Goal: Task Accomplishment & Management: Use online tool/utility

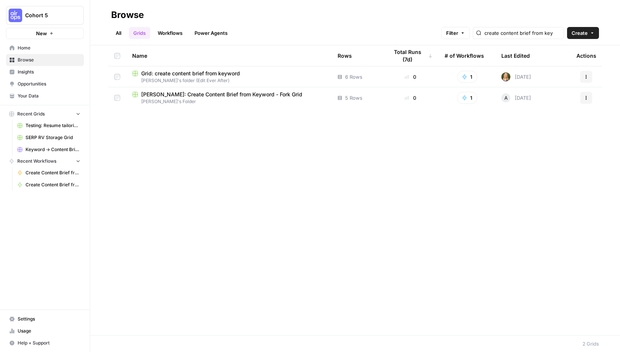
click at [24, 48] on span "Home" at bounding box center [49, 48] width 63 height 7
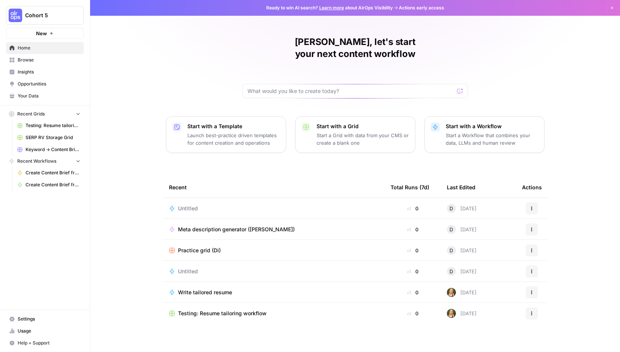
click at [28, 97] on span "Your Data" at bounding box center [49, 96] width 63 height 7
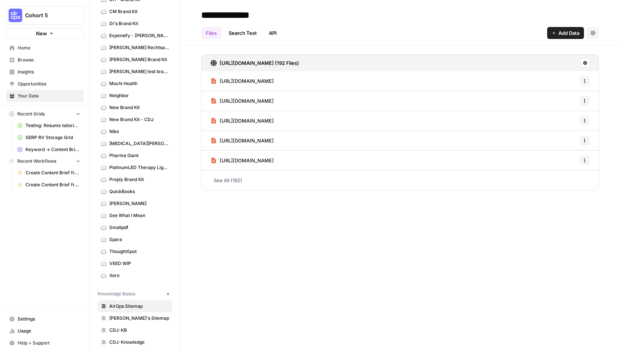
scroll to position [268, 0]
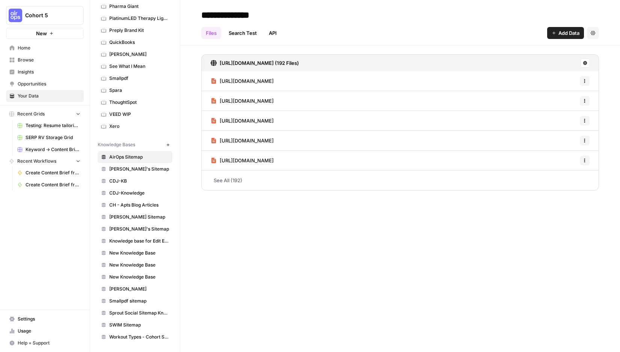
click at [168, 144] on icon "button" at bounding box center [168, 145] width 4 height 4
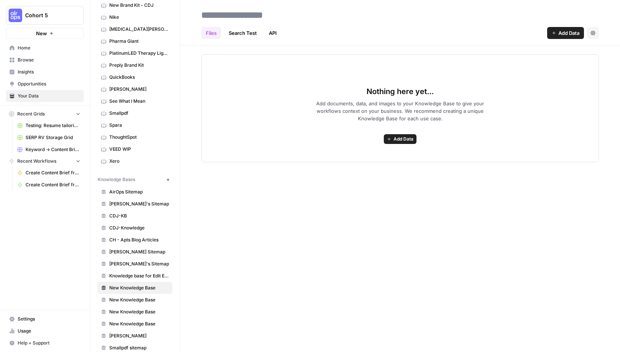
scroll to position [235, 0]
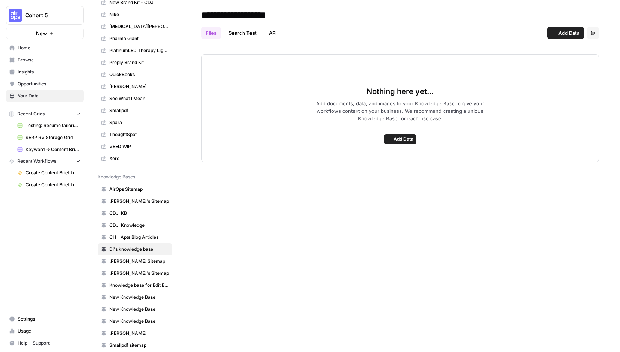
drag, startPoint x: 305, startPoint y: 17, endPoint x: 221, endPoint y: 18, distance: 84.1
click at [221, 18] on input "**********" at bounding box center [258, 15] width 120 height 15
type input "**********"
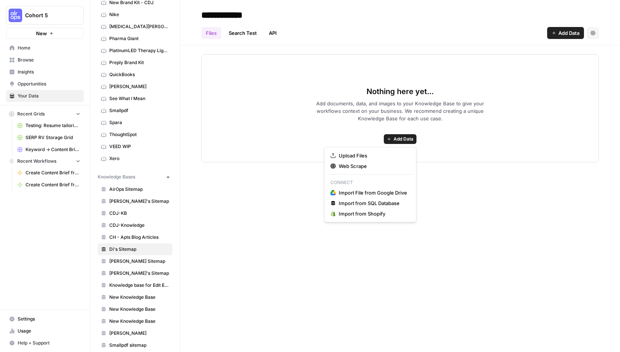
click at [403, 141] on span "Add Data" at bounding box center [403, 139] width 20 height 7
click at [358, 164] on span "Web Scrape" at bounding box center [372, 166] width 68 height 8
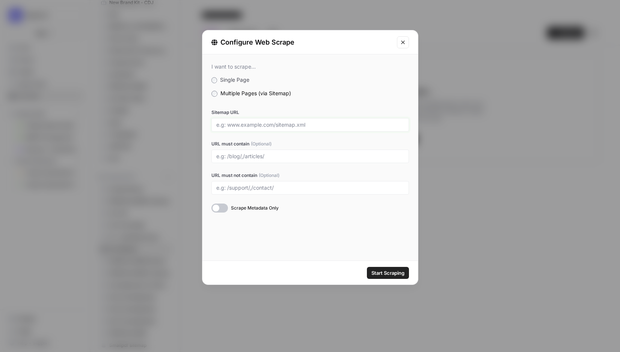
click at [243, 125] on input "Sitemap URL" at bounding box center [310, 125] width 188 height 7
drag, startPoint x: 294, startPoint y: 124, endPoint x: 173, endPoint y: 123, distance: 120.5
click at [174, 123] on div "Configure Web Scrape I want to scrape... Single Page Multiple Pages (via Sitema…" at bounding box center [310, 176] width 620 height 352
click at [291, 125] on input "www.lyssna.com/sitemap" at bounding box center [310, 125] width 188 height 7
type input "www.lyssna.com/sitemap.xml"
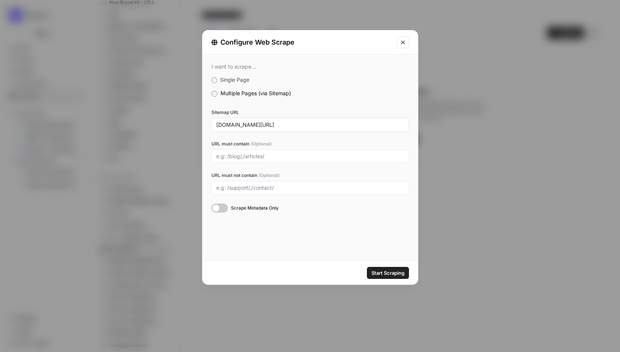
drag, startPoint x: 288, startPoint y: 126, endPoint x: 180, endPoint y: 106, distance: 109.5
click at [180, 126] on div "Configure Web Scrape I want to scrape... Single Page Multiple Pages (via Sitema…" at bounding box center [310, 176] width 620 height 352
click at [293, 153] on input "URL must contain (Optional)" at bounding box center [310, 156] width 188 height 7
type input "/blog/"
click at [380, 273] on span "Start Scraping" at bounding box center [387, 273] width 33 height 8
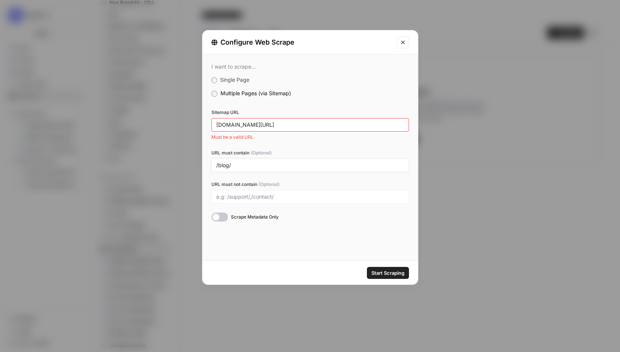
drag, startPoint x: 236, startPoint y: 166, endPoint x: 184, endPoint y: 167, distance: 52.5
click at [184, 167] on div "Configure Web Scrape I want to scrape... Single Page Multiple Pages (via Sitema…" at bounding box center [310, 176] width 620 height 352
click at [217, 122] on input "www.lyssna.com/sitemap.xml" at bounding box center [310, 125] width 188 height 7
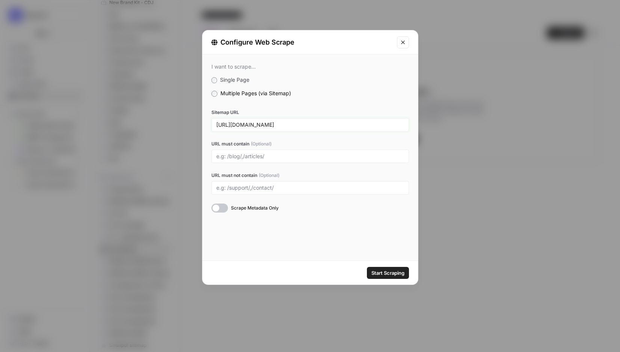
type input "https://www.lyssna.com/sitemap.xml"
click at [387, 274] on span "Start Scraping" at bounding box center [387, 273] width 33 height 8
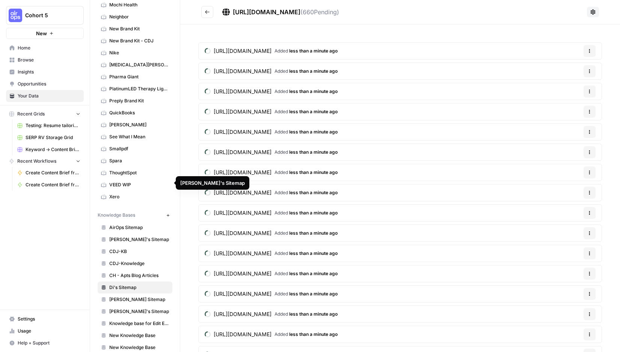
scroll to position [155, 0]
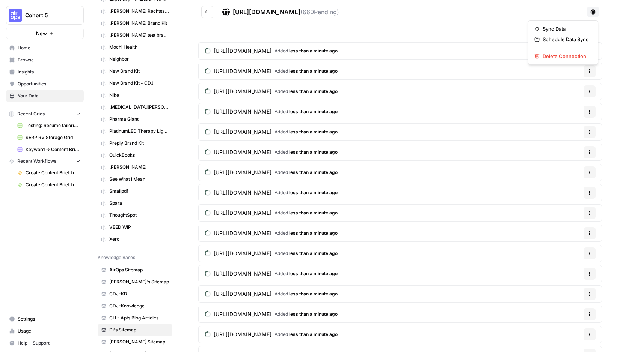
click at [592, 12] on icon at bounding box center [592, 12] width 6 height 6
click at [542, 41] on span "Schedule Data Sync" at bounding box center [565, 40] width 46 height 8
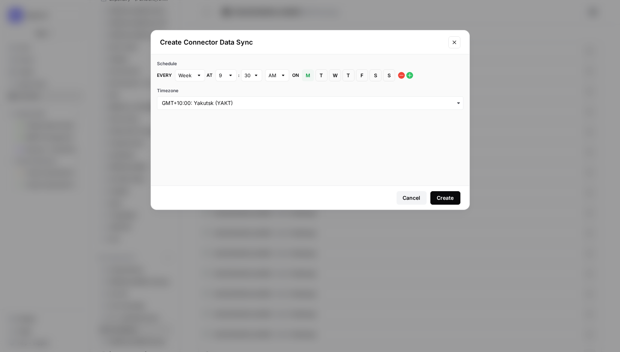
click at [414, 196] on div "Cancel" at bounding box center [411, 198] width 18 height 8
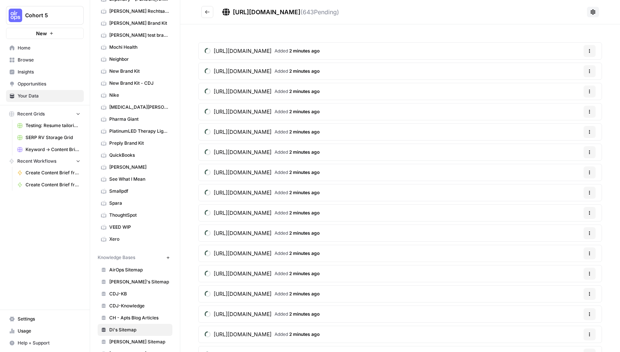
click at [35, 55] on link "Browse" at bounding box center [45, 60] width 78 height 12
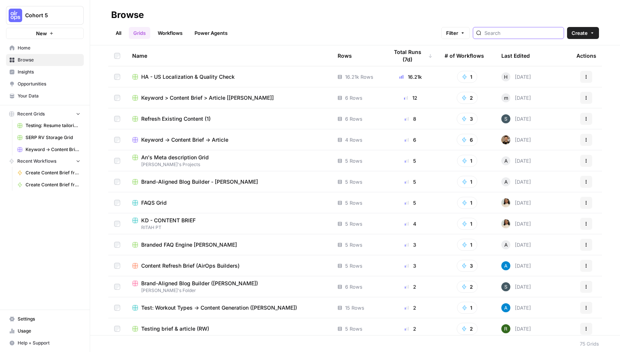
click at [518, 33] on input "search" at bounding box center [522, 33] width 76 height 8
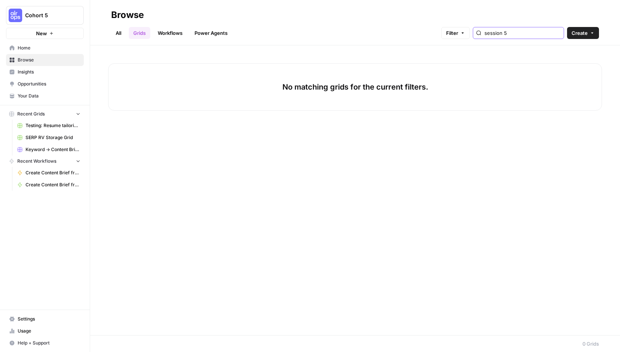
type input "session 5"
click at [122, 33] on link "All" at bounding box center [118, 33] width 15 height 12
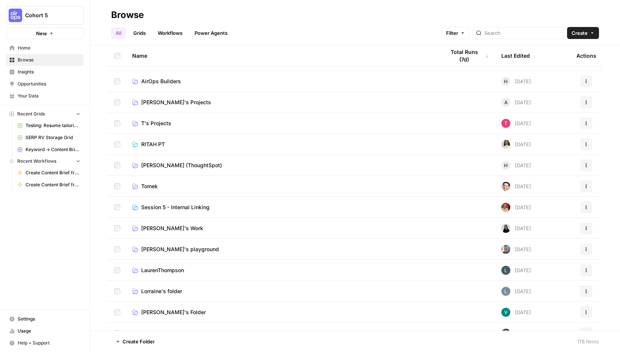
scroll to position [109, 0]
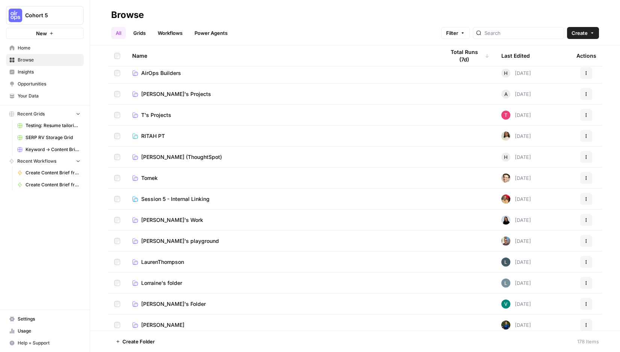
click at [202, 200] on span "Session 5 - Internal Linking" at bounding box center [175, 199] width 68 height 8
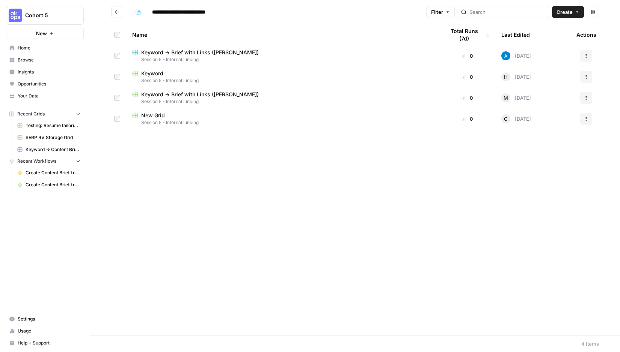
click at [42, 37] on span "New" at bounding box center [41, 34] width 11 height 8
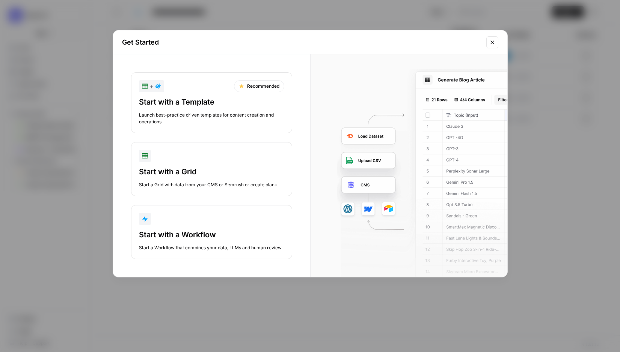
click at [176, 164] on button "Start with a Grid Start a Grid with data from your CMS or Semrush or create bla…" at bounding box center [211, 169] width 161 height 54
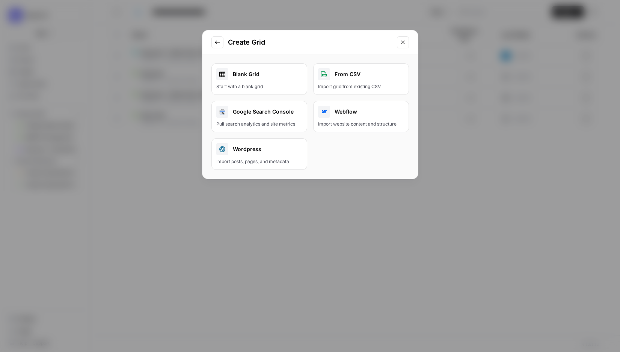
click at [250, 76] on div "Blank Grid" at bounding box center [259, 74] width 86 height 12
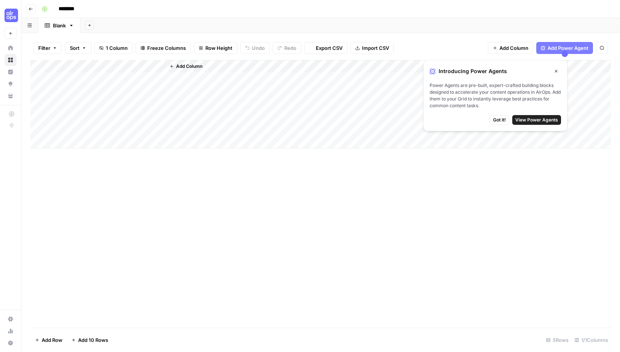
click at [94, 11] on input "********" at bounding box center [76, 9] width 42 height 12
drag, startPoint x: 83, startPoint y: 9, endPoint x: 51, endPoint y: 7, distance: 31.9
click at [51, 7] on div "********" at bounding box center [325, 9] width 573 height 12
type input "**********"
click at [81, 65] on div "Add Column" at bounding box center [320, 104] width 580 height 89
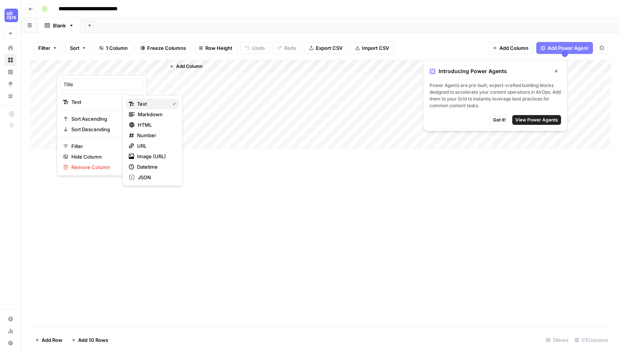
click at [149, 102] on span "Text" at bounding box center [151, 104] width 29 height 8
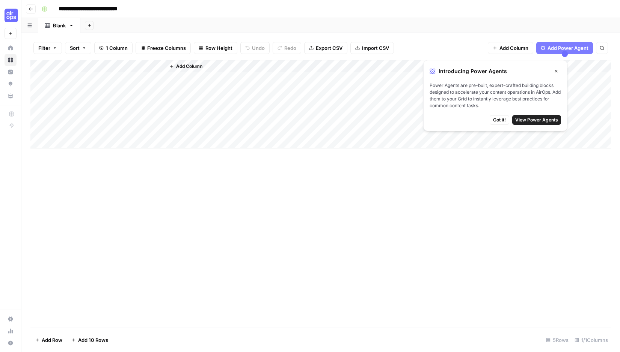
click at [86, 68] on div "Add Column" at bounding box center [320, 104] width 580 height 89
drag, startPoint x: 68, startPoint y: 81, endPoint x: 62, endPoint y: 81, distance: 6.4
click at [62, 81] on div "Title" at bounding box center [101, 84] width 83 height 12
type input "J"
type input "Keyword"
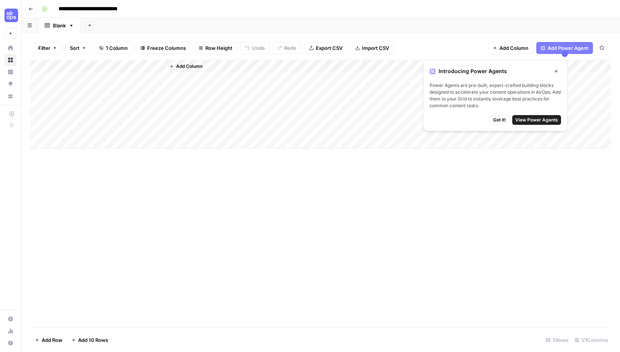
click at [146, 83] on div "Add Column" at bounding box center [320, 104] width 580 height 89
click at [146, 81] on div "Add Column" at bounding box center [320, 104] width 580 height 89
type textarea "*"
type textarea "**********"
click at [205, 65] on button "Add Column" at bounding box center [185, 67] width 39 height 10
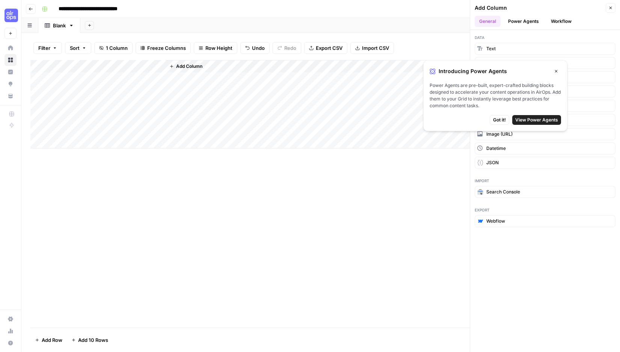
click at [500, 119] on span "Got it!" at bounding box center [499, 120] width 13 height 7
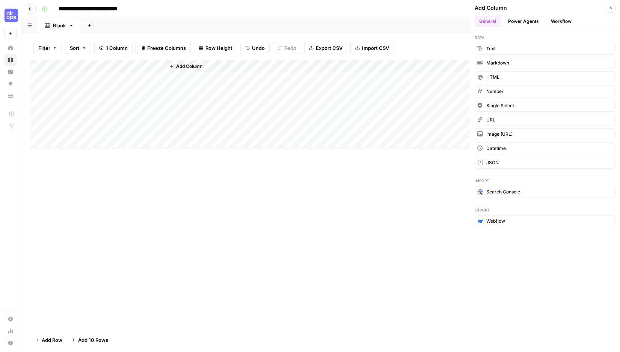
click at [523, 19] on button "Power Agents" at bounding box center [523, 21] width 40 height 11
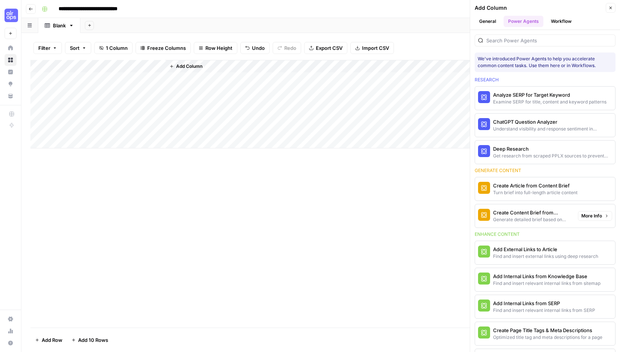
click at [548, 219] on div "Generate detailed brief based on keyword research" at bounding box center [532, 220] width 79 height 7
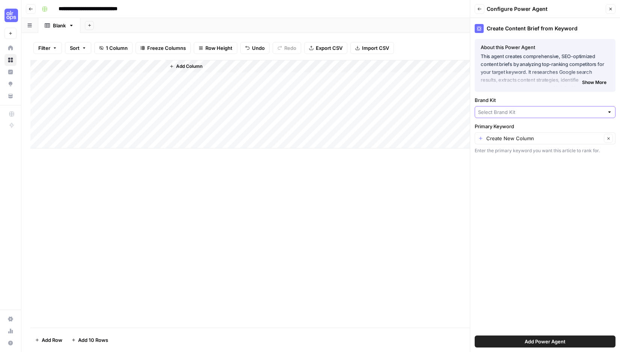
click at [541, 114] on input "Brand Kit" at bounding box center [541, 112] width 126 height 8
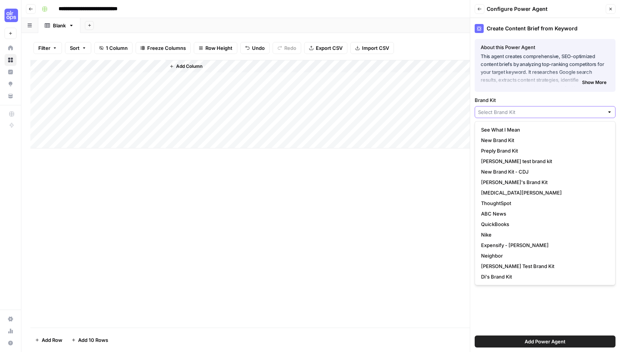
click at [502, 111] on input "Brand Kit" at bounding box center [541, 112] width 126 height 8
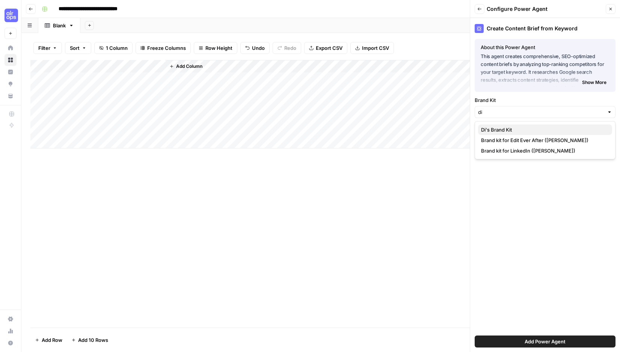
click at [502, 129] on span "Di's Brand Kit" at bounding box center [543, 130] width 125 height 8
type input "Di's Brand Kit"
drag, startPoint x: 498, startPoint y: 160, endPoint x: 498, endPoint y: 153, distance: 6.8
click at [498, 158] on div "Create Content Brief from Keyword About this Power Agent This agent creates com…" at bounding box center [545, 185] width 150 height 334
click at [499, 144] on div "Create New Column Clear" at bounding box center [544, 138] width 141 height 12
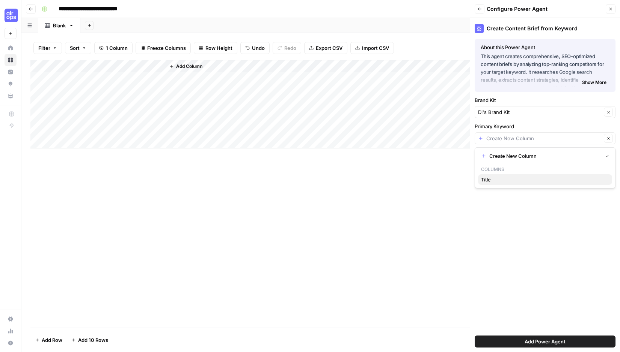
click at [495, 175] on button "Title" at bounding box center [545, 179] width 134 height 11
type input "Title"
click at [88, 64] on div "Add Column" at bounding box center [320, 104] width 580 height 89
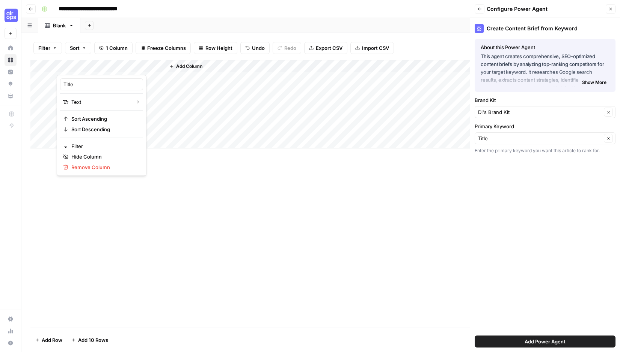
click at [88, 64] on div at bounding box center [111, 67] width 108 height 15
drag, startPoint x: 80, startPoint y: 85, endPoint x: 37, endPoint y: 82, distance: 42.5
click at [37, 82] on body "**********" at bounding box center [310, 176] width 620 height 352
type input "T"
type input "Keyword"
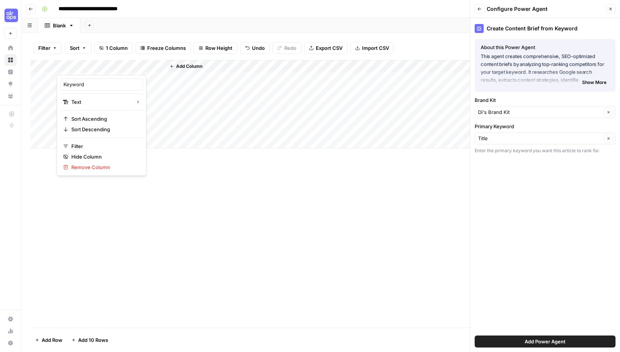
type input "Keyword"
click at [535, 340] on span "Add Power Agent" at bounding box center [544, 342] width 41 height 8
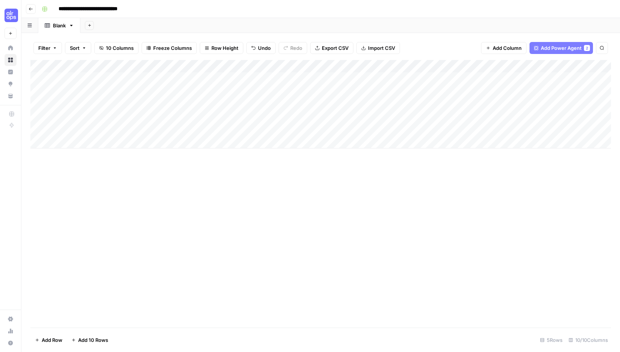
click at [242, 63] on div "Add Column" at bounding box center [320, 104] width 580 height 89
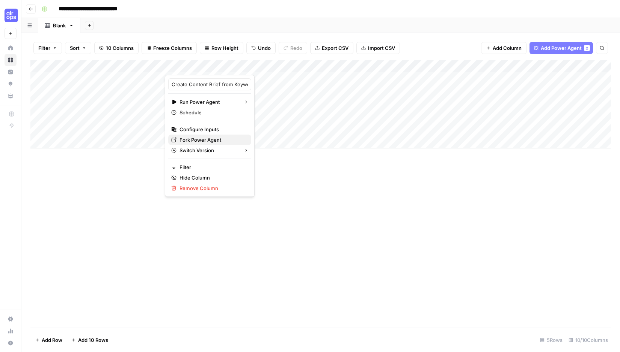
click at [214, 138] on span "Fork Power Agent" at bounding box center [212, 140] width 66 height 8
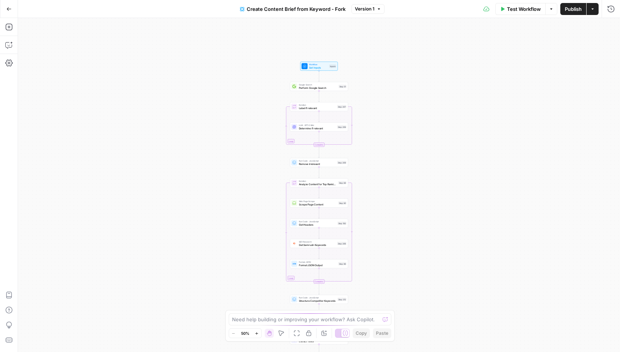
drag, startPoint x: 393, startPoint y: 143, endPoint x: 393, endPoint y: 253, distance: 109.2
click at [393, 253] on div "Workflow Set Inputs Inputs Google Search Perform Google Search Step 51 Loop Ite…" at bounding box center [319, 185] width 602 height 334
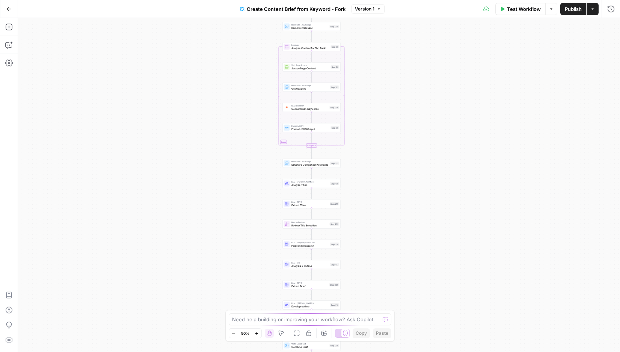
drag, startPoint x: 391, startPoint y: 253, endPoint x: 388, endPoint y: 145, distance: 108.5
click at [384, 117] on div "Workflow Set Inputs Inputs Google Search Perform Google Search Step 51 Loop Ite…" at bounding box center [319, 185] width 602 height 334
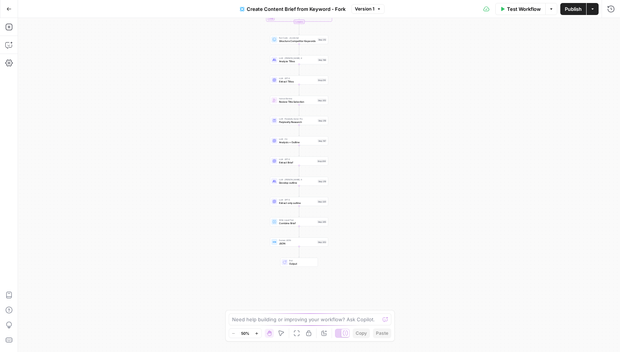
drag, startPoint x: 380, startPoint y: 231, endPoint x: 369, endPoint y: 114, distance: 117.6
click at [369, 114] on div "Workflow Set Inputs Inputs Google Search Perform Google Search Step 51 Loop Ite…" at bounding box center [319, 185] width 602 height 334
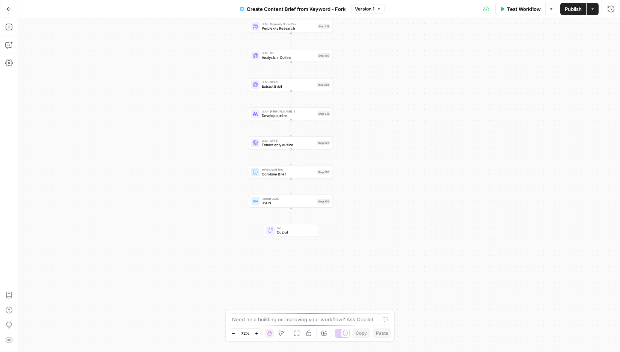
drag, startPoint x: 353, startPoint y: 238, endPoint x: 345, endPoint y: 194, distance: 45.0
click at [354, 196] on div "Workflow Set Inputs Inputs Google Search Perform Google Search Step 51 Loop Ite…" at bounding box center [319, 185] width 602 height 334
click at [12, 6] on button "Go Back" at bounding box center [9, 9] width 14 height 14
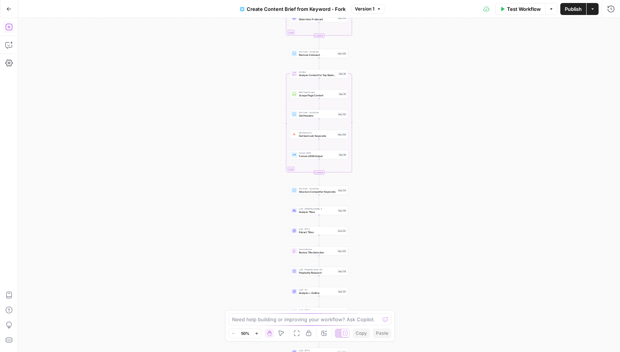
click at [8, 27] on icon "button" at bounding box center [9, 27] width 8 height 8
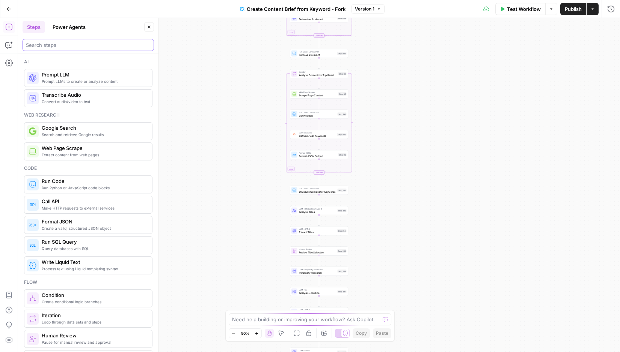
click at [71, 46] on input "search" at bounding box center [88, 45] width 125 height 8
click at [246, 260] on div "Workflow Set Inputs Inputs Google Search Perform Google Search Step 51 Loop Ite…" at bounding box center [319, 185] width 602 height 334
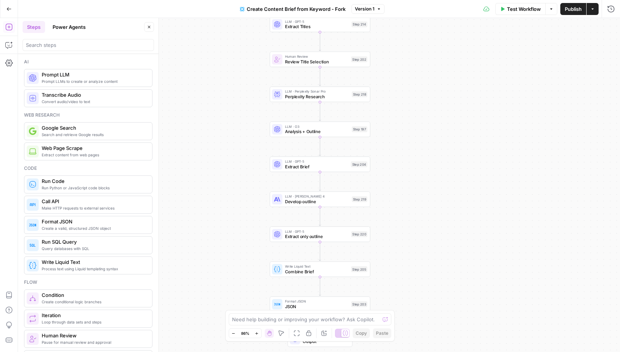
click at [69, 24] on button "Power Agents" at bounding box center [69, 27] width 42 height 12
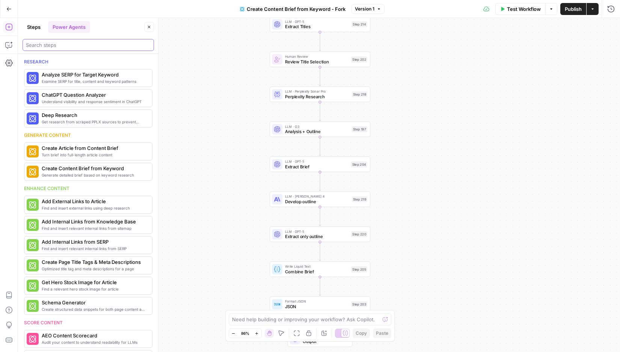
click at [58, 45] on input "search" at bounding box center [88, 45] width 125 height 8
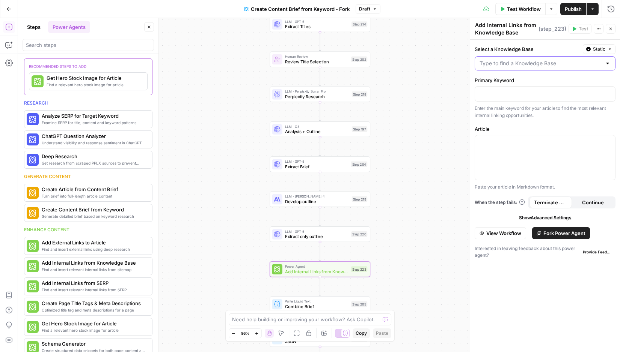
click at [551, 61] on input "Select a Knowledge Base" at bounding box center [540, 64] width 122 height 8
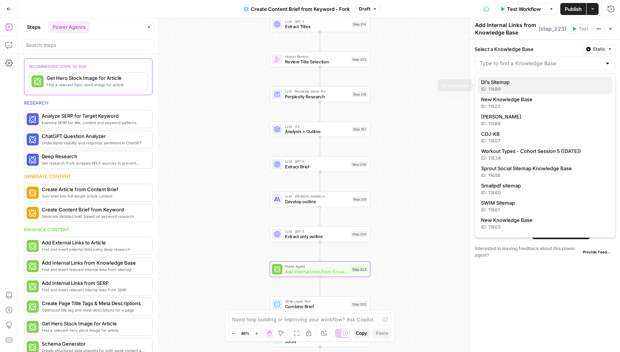
click at [530, 86] on div "ID: 11889" at bounding box center [545, 89] width 128 height 7
type input "Di's Sitemap"
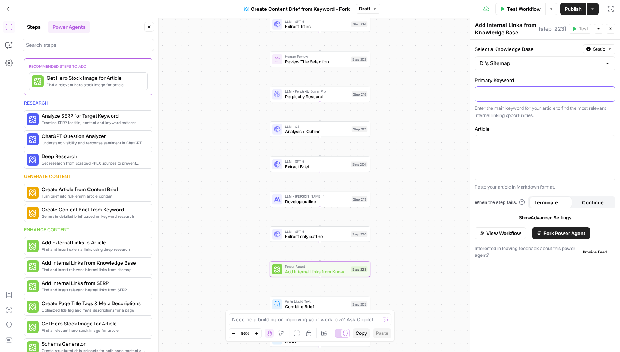
click at [497, 93] on p at bounding box center [544, 94] width 131 height 8
click at [610, 93] on button "Variables Menu" at bounding box center [608, 93] width 6 height 6
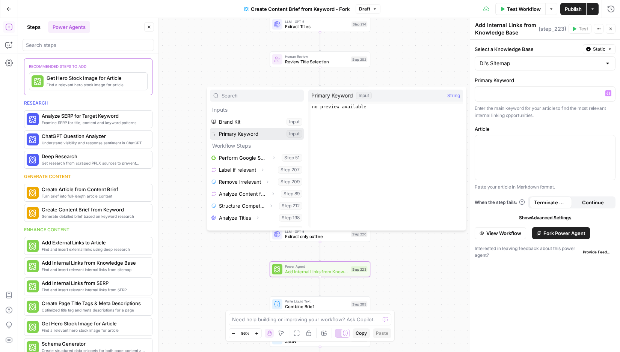
click at [265, 135] on button "Select variable Primary Keyword" at bounding box center [257, 134] width 94 height 12
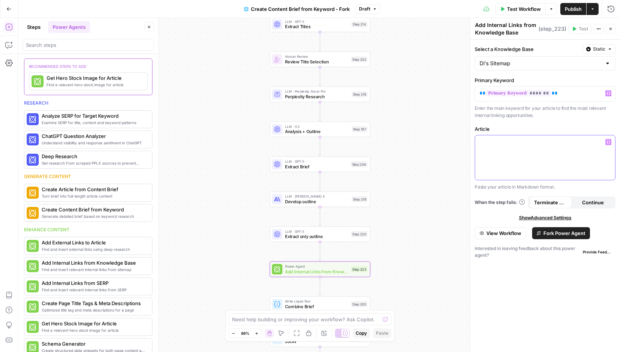
click at [505, 147] on div at bounding box center [545, 157] width 140 height 45
click at [552, 235] on span "Fork Power Agent" at bounding box center [564, 234] width 42 height 8
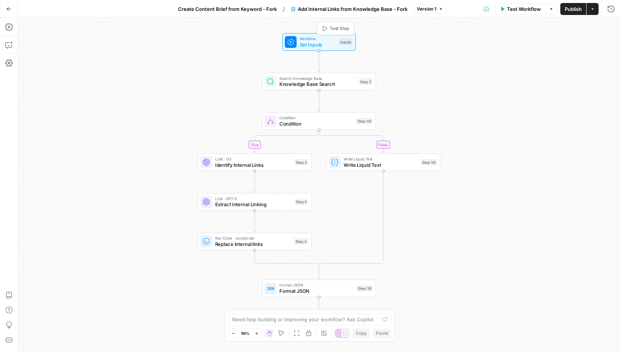
click at [335, 41] on span "Set Inputs" at bounding box center [317, 45] width 36 height 8
drag, startPoint x: 610, startPoint y: 108, endPoint x: 566, endPoint y: 112, distance: 44.1
click at [566, 112] on div "Article edit field Delete group" at bounding box center [548, 115] width 129 height 26
click at [609, 107] on icon "button" at bounding box center [609, 107] width 4 height 4
click at [610, 27] on icon "button" at bounding box center [610, 27] width 5 height 5
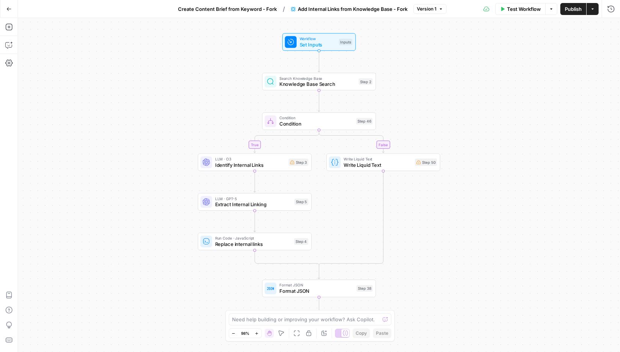
click at [335, 82] on span "Knowledge Base Search" at bounding box center [317, 85] width 76 height 8
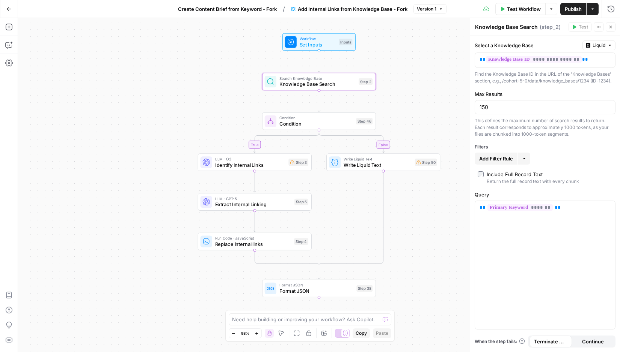
drag, startPoint x: 611, startPoint y: 26, endPoint x: 591, endPoint y: 27, distance: 19.9
click at [611, 26] on icon "button" at bounding box center [610, 27] width 5 height 5
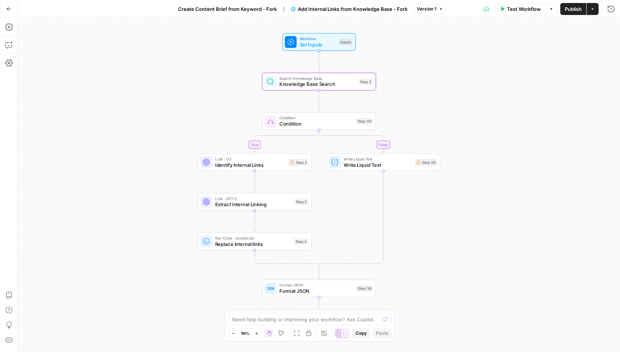
click at [301, 123] on span "Condition" at bounding box center [316, 124] width 74 height 8
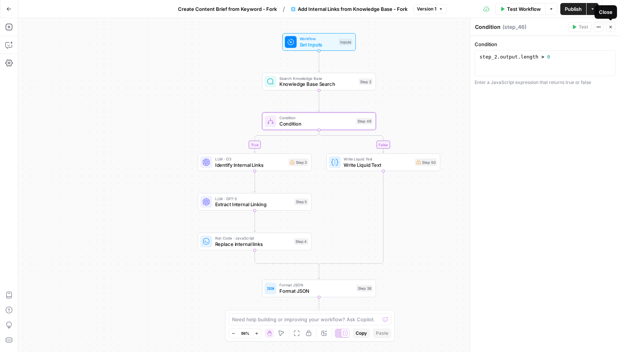
drag, startPoint x: 612, startPoint y: 24, endPoint x: 541, endPoint y: 53, distance: 76.9
click at [612, 25] on icon "button" at bounding box center [610, 27] width 5 height 5
click at [392, 161] on span "Write Liquid Text" at bounding box center [377, 159] width 68 height 6
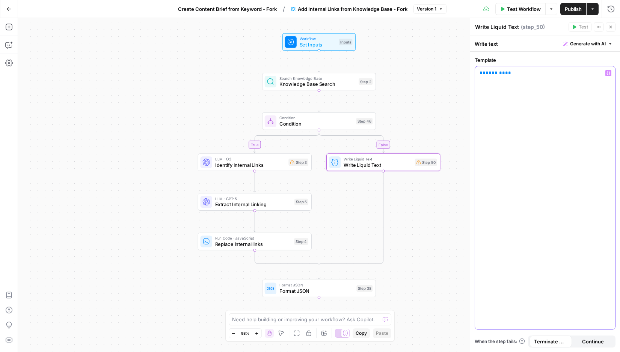
drag, startPoint x: 509, startPoint y: 74, endPoint x: 475, endPoint y: 76, distance: 33.8
click at [475, 76] on div "** ******* **" at bounding box center [545, 197] width 140 height 263
drag, startPoint x: 607, startPoint y: 72, endPoint x: 599, endPoint y: 71, distance: 7.9
click at [607, 72] on icon "button" at bounding box center [608, 73] width 4 height 3
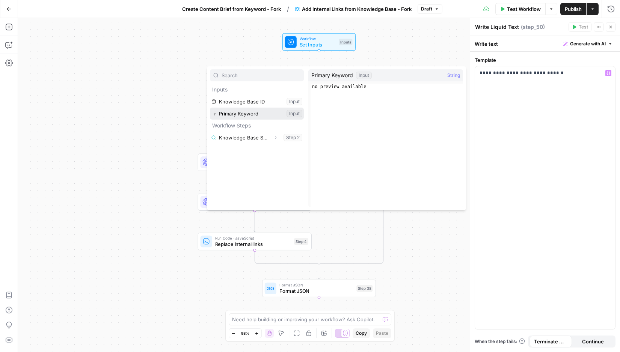
click at [240, 111] on button "Select variable Primary Keyword" at bounding box center [257, 114] width 94 height 12
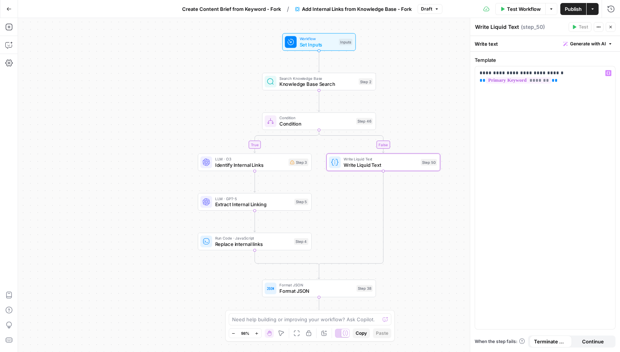
drag, startPoint x: 609, startPoint y: 26, endPoint x: 431, endPoint y: 87, distance: 188.4
click at [609, 26] on icon "button" at bounding box center [610, 27] width 5 height 5
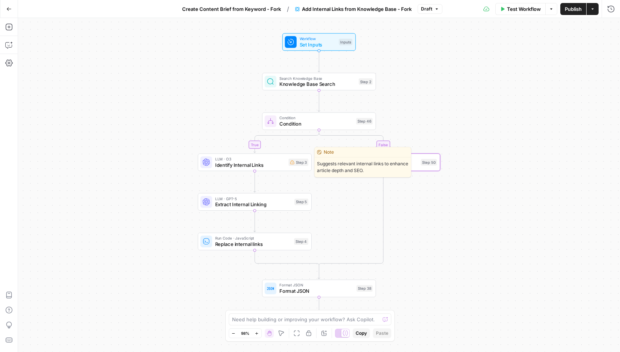
click at [265, 164] on span "Identify Internal Links" at bounding box center [250, 165] width 71 height 8
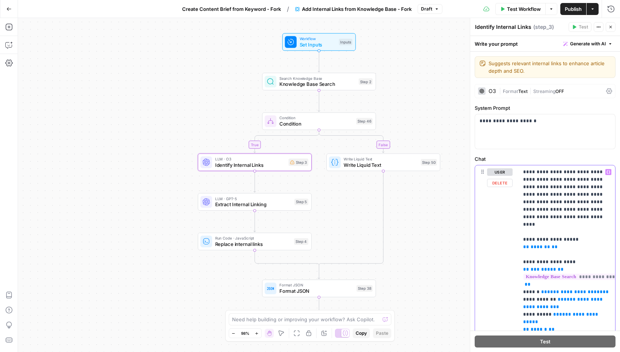
drag, startPoint x: 593, startPoint y: 171, endPoint x: 536, endPoint y: 177, distance: 57.4
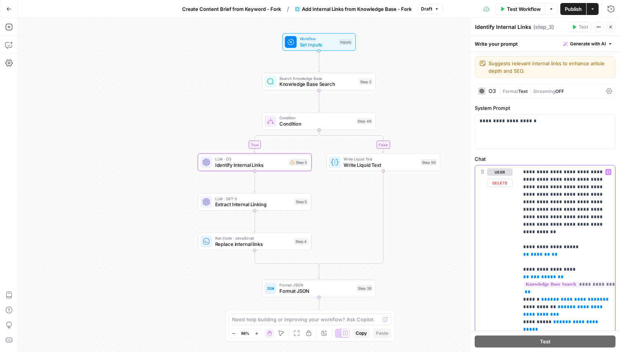
drag, startPoint x: 554, startPoint y: 187, endPoint x: 531, endPoint y: 188, distance: 22.9
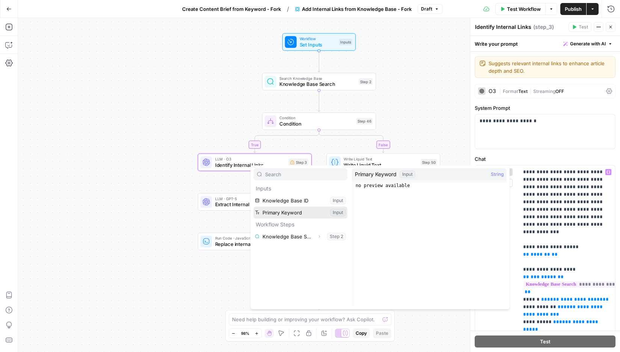
click at [280, 209] on button "Select variable Primary Keyword" at bounding box center [300, 213] width 94 height 12
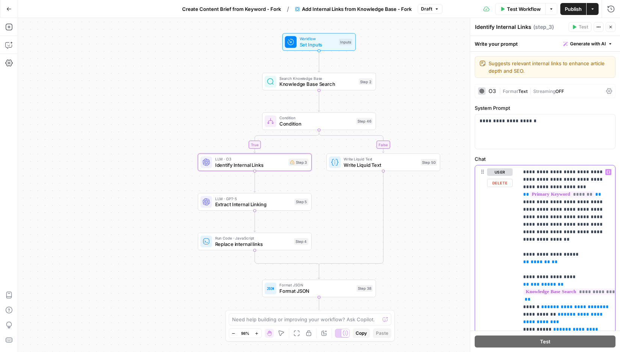
drag, startPoint x: 522, startPoint y: 194, endPoint x: 560, endPoint y: 200, distance: 38.4
copy p "**********"
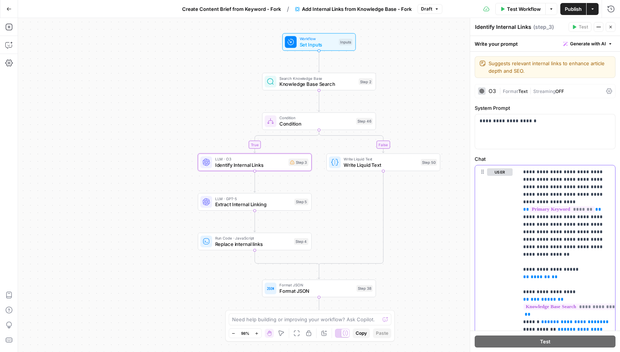
drag, startPoint x: 599, startPoint y: 201, endPoint x: 561, endPoint y: 220, distance: 42.6
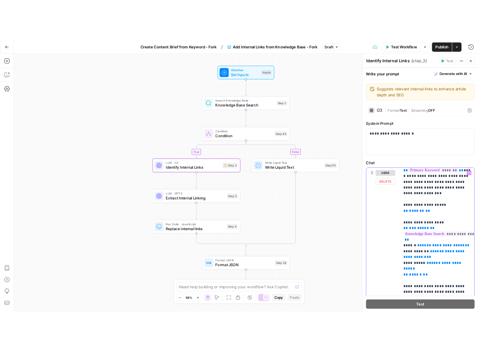
scroll to position [21, 0]
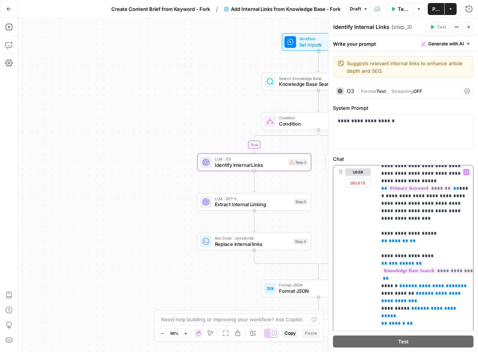
drag, startPoint x: 410, startPoint y: 224, endPoint x: 370, endPoint y: 220, distance: 40.4
click at [370, 220] on div "**********" at bounding box center [404, 326] width 140 height 323
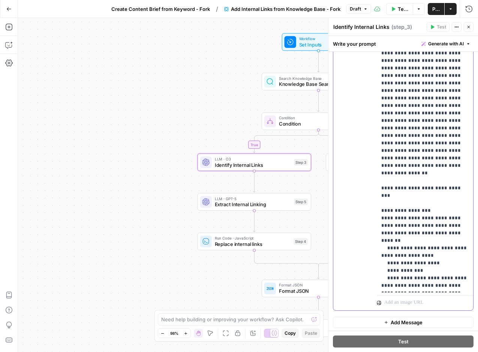
scroll to position [180, 0]
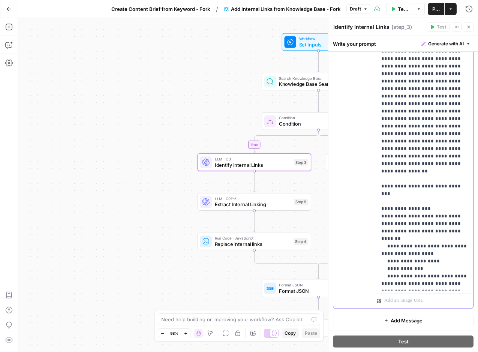
drag, startPoint x: 392, startPoint y: 163, endPoint x: 430, endPoint y: 163, distance: 37.5
click at [430, 163] on p "**********" at bounding box center [425, 59] width 87 height 458
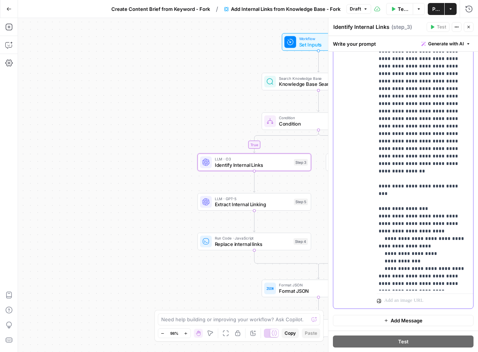
drag, startPoint x: 402, startPoint y: 162, endPoint x: 420, endPoint y: 191, distance: 34.6
click at [420, 191] on p "**********" at bounding box center [422, 59] width 87 height 458
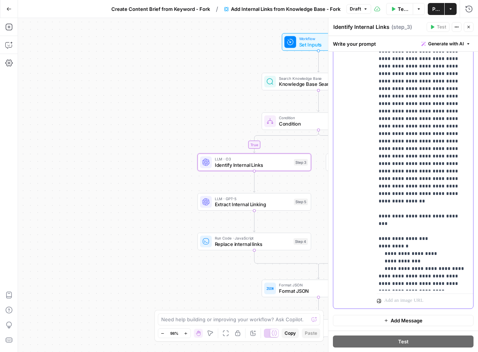
scroll to position [128, 3]
drag, startPoint x: 388, startPoint y: 222, endPoint x: 408, endPoint y: 237, distance: 25.1
click at [408, 237] on p "**********" at bounding box center [422, 74] width 87 height 428
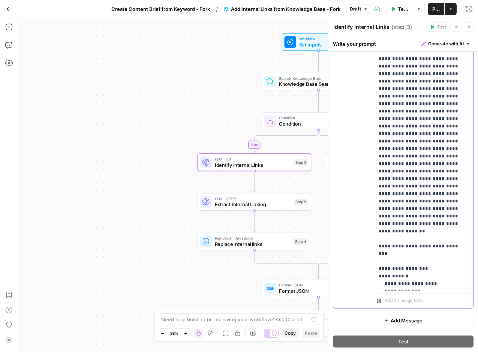
scroll to position [98, 0]
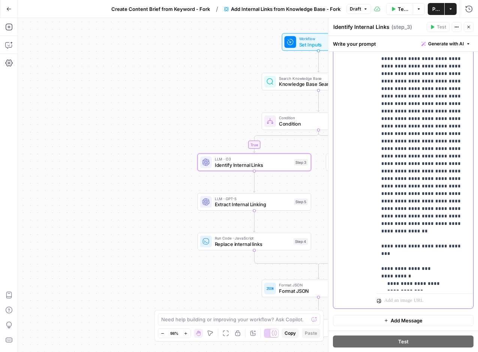
drag, startPoint x: 383, startPoint y: 245, endPoint x: 367, endPoint y: 244, distance: 15.8
click at [375, 245] on div "**********" at bounding box center [404, 146] width 140 height 323
drag, startPoint x: 470, startPoint y: 25, endPoint x: 465, endPoint y: 32, distance: 8.6
click at [470, 25] on icon "button" at bounding box center [469, 27] width 5 height 5
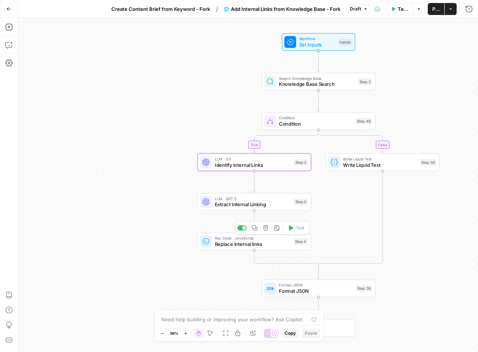
click at [240, 228] on div at bounding box center [242, 228] width 9 height 5
click at [269, 229] on button "Delete step" at bounding box center [265, 228] width 9 height 9
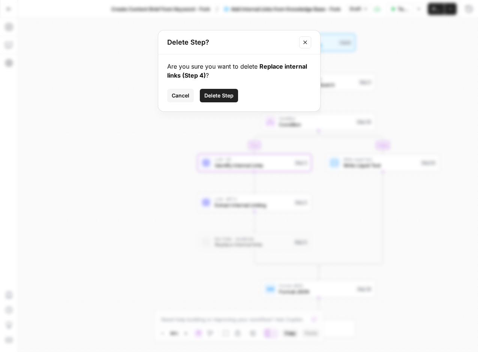
click at [223, 92] on span "Delete Step" at bounding box center [219, 96] width 29 height 8
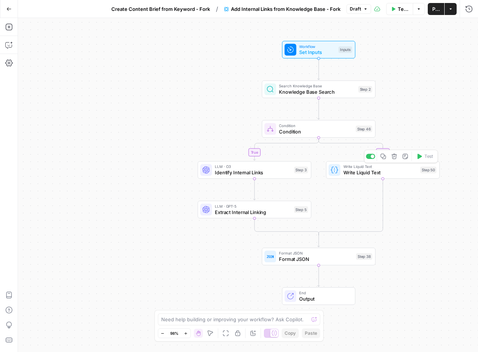
click at [383, 160] on button "Copy step" at bounding box center [383, 156] width 9 height 9
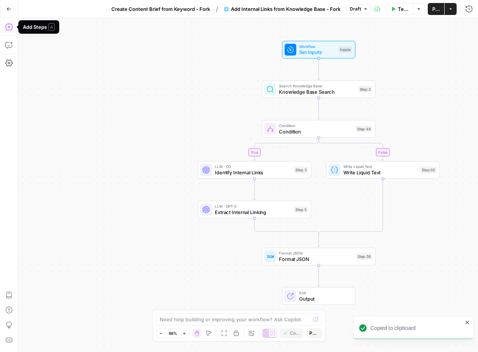
click at [12, 25] on icon "button" at bounding box center [9, 27] width 8 height 8
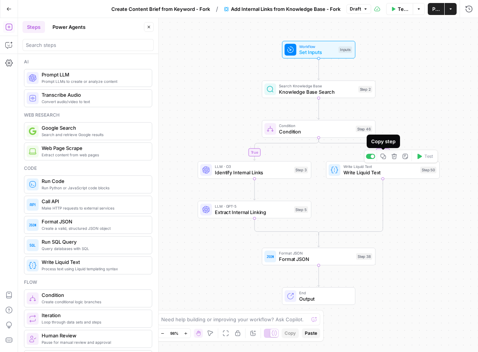
click at [385, 157] on icon "button" at bounding box center [383, 156] width 6 height 6
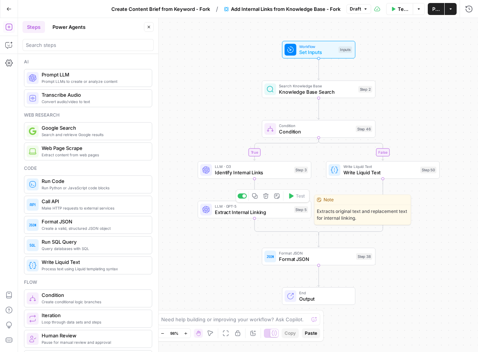
click at [268, 213] on span "Extract Internal Linking" at bounding box center [253, 213] width 76 height 8
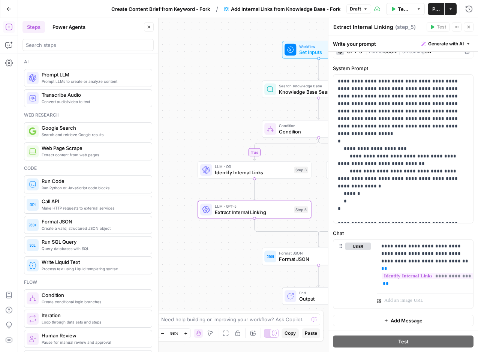
scroll to position [27, 0]
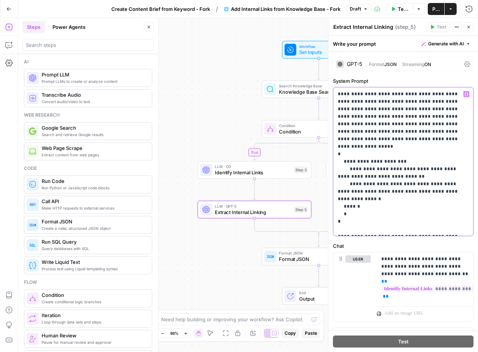
drag, startPoint x: 379, startPoint y: 161, endPoint x: 353, endPoint y: 164, distance: 26.4
click at [353, 164] on p "**********" at bounding box center [403, 161] width 131 height 143
drag, startPoint x: 390, startPoint y: 176, endPoint x: 354, endPoint y: 176, distance: 36.4
click at [354, 176] on p "**********" at bounding box center [403, 161] width 131 height 143
drag, startPoint x: 365, startPoint y: 94, endPoint x: 391, endPoint y: 92, distance: 25.6
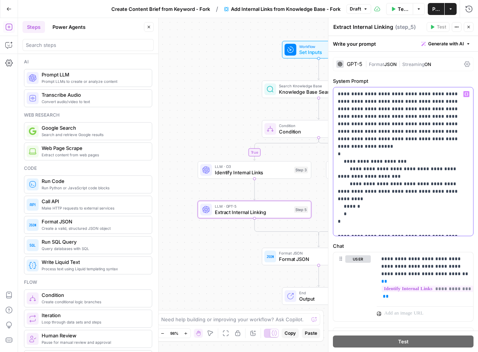
click at [391, 92] on p "**********" at bounding box center [403, 161] width 131 height 143
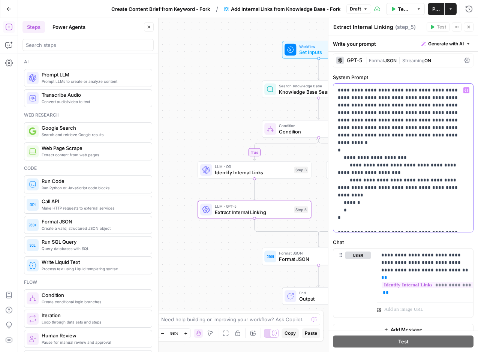
click at [403, 89] on p "**********" at bounding box center [403, 158] width 131 height 143
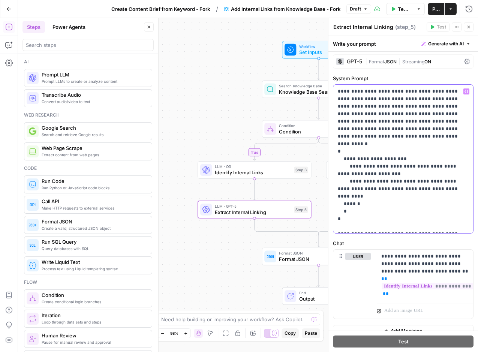
click at [403, 89] on p "**********" at bounding box center [403, 159] width 131 height 143
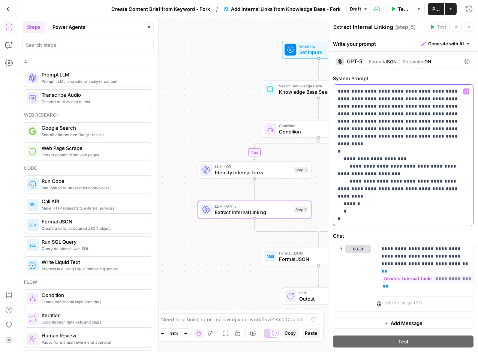
drag, startPoint x: 437, startPoint y: 90, endPoint x: 415, endPoint y: 92, distance: 22.2
click at [415, 92] on p "**********" at bounding box center [403, 155] width 131 height 135
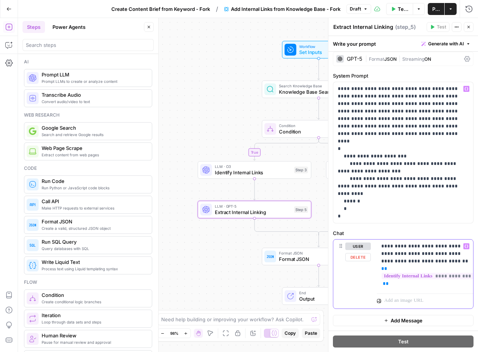
drag, startPoint x: 422, startPoint y: 246, endPoint x: 461, endPoint y: 246, distance: 39.0
click at [461, 246] on p "**********" at bounding box center [425, 265] width 87 height 45
click at [366, 170] on p "**********" at bounding box center [403, 152] width 131 height 135
drag, startPoint x: 370, startPoint y: 150, endPoint x: 379, endPoint y: 156, distance: 10.5
click at [379, 156] on p "**********" at bounding box center [403, 152] width 131 height 135
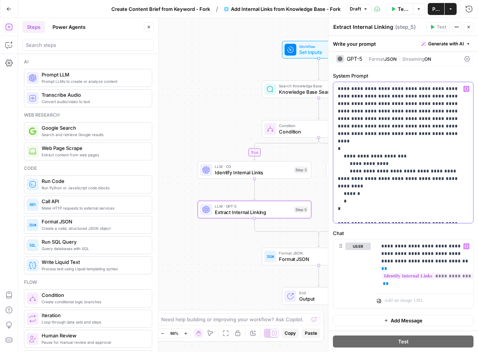
scroll to position [25, 0]
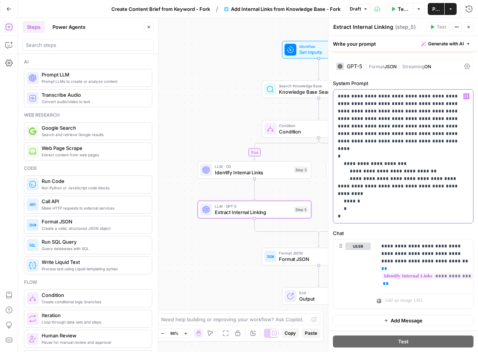
drag, startPoint x: 383, startPoint y: 163, endPoint x: 446, endPoint y: 174, distance: 63.6
click at [446, 174] on p "**********" at bounding box center [403, 157] width 131 height 128
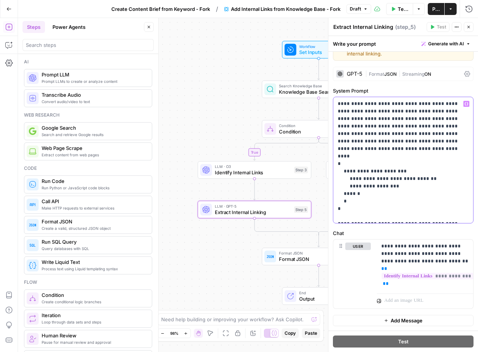
scroll to position [17, 0]
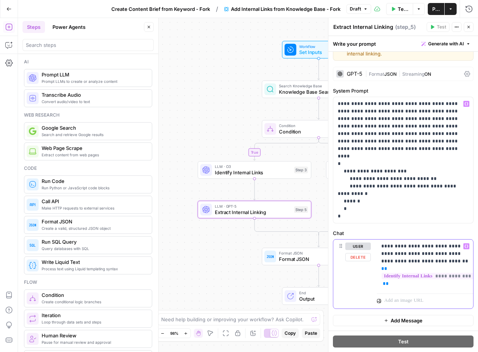
click at [420, 248] on p "**********" at bounding box center [425, 265] width 87 height 45
drag, startPoint x: 422, startPoint y: 245, endPoint x: 461, endPoint y: 244, distance: 39.0
click at [461, 244] on p "**********" at bounding box center [425, 265] width 87 height 45
click at [386, 169] on p "**********" at bounding box center [403, 160] width 131 height 120
drag, startPoint x: 423, startPoint y: 246, endPoint x: 458, endPoint y: 246, distance: 35.3
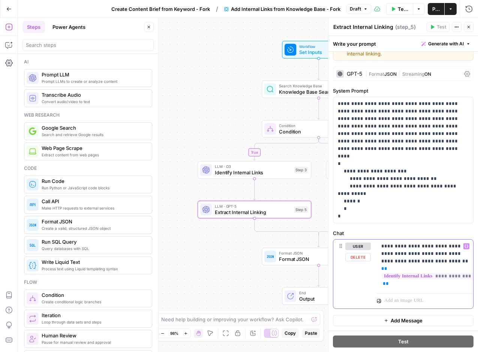
click at [458, 246] on p "**********" at bounding box center [425, 265] width 87 height 45
drag, startPoint x: 462, startPoint y: 244, endPoint x: 422, endPoint y: 250, distance: 40.5
click at [422, 250] on p "**********" at bounding box center [425, 265] width 87 height 45
click at [470, 27] on icon "button" at bounding box center [469, 27] width 5 height 5
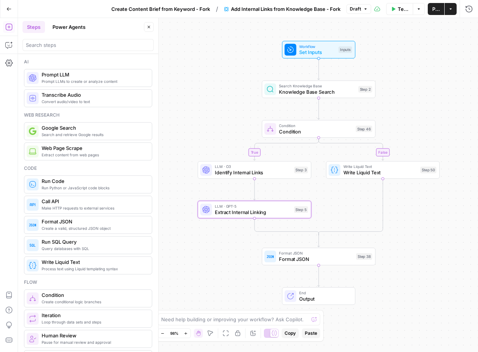
click at [436, 8] on span "Publish" at bounding box center [437, 9] width 8 height 8
click at [5, 6] on button "Go Back" at bounding box center [9, 9] width 14 height 14
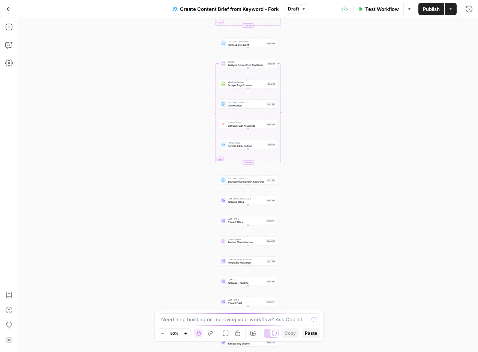
click at [9, 8] on icon "button" at bounding box center [8, 8] width 5 height 5
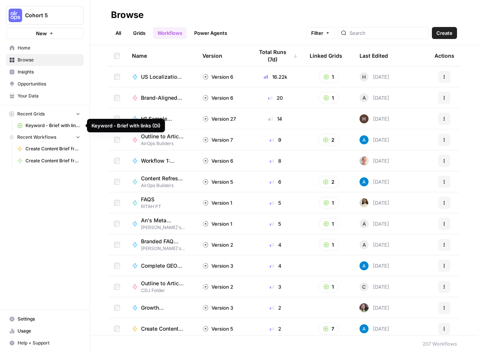
click at [53, 123] on span "Keyword - Brief with links (Di)" at bounding box center [53, 125] width 55 height 7
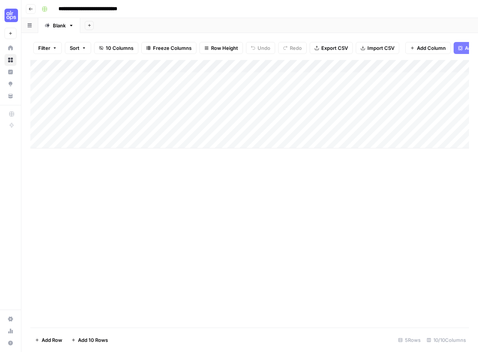
click at [233, 78] on div "Add Column" at bounding box center [249, 104] width 439 height 89
click at [176, 66] on div "Add Column" at bounding box center [249, 104] width 439 height 89
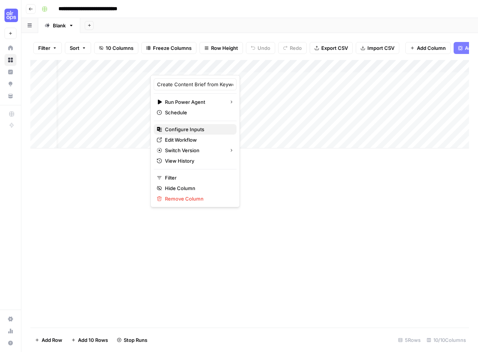
click at [187, 130] on span "Configure Inputs" at bounding box center [198, 130] width 66 height 8
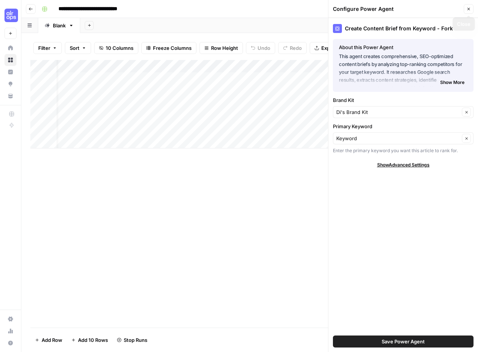
click at [468, 10] on icon "button" at bounding box center [469, 9] width 5 height 5
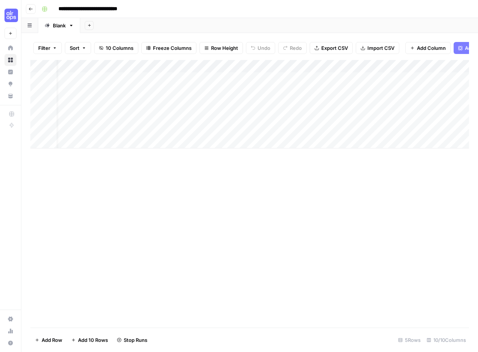
click at [207, 67] on div "Add Column" at bounding box center [249, 104] width 439 height 89
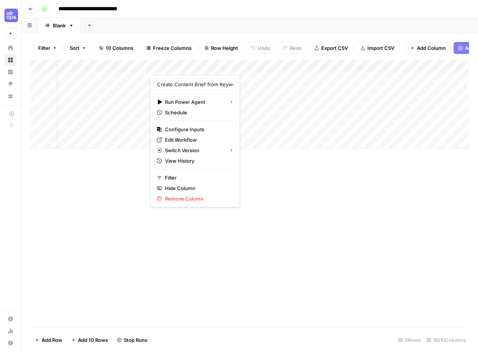
drag, startPoint x: 390, startPoint y: 189, endPoint x: 381, endPoint y: 178, distance: 14.2
click at [389, 189] on div "Add Column" at bounding box center [249, 194] width 439 height 268
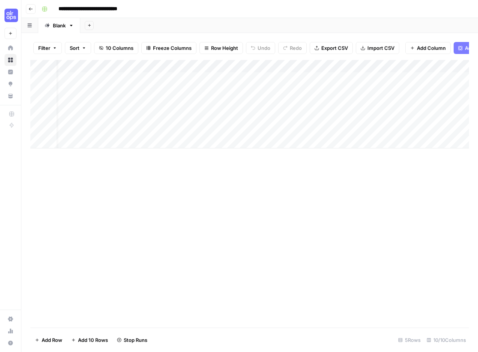
scroll to position [0, 410]
click at [440, 66] on span "Add Column" at bounding box center [452, 66] width 26 height 7
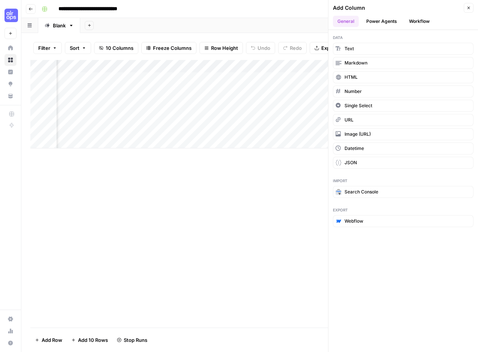
click at [380, 19] on button "Power Agents" at bounding box center [382, 21] width 40 height 11
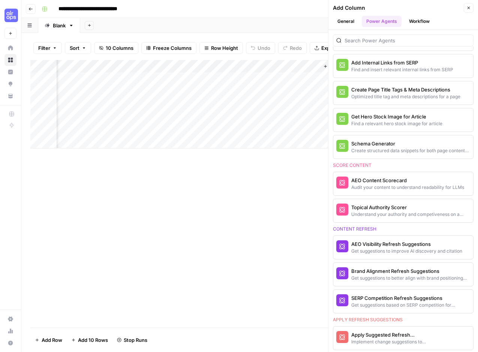
scroll to position [0, 0]
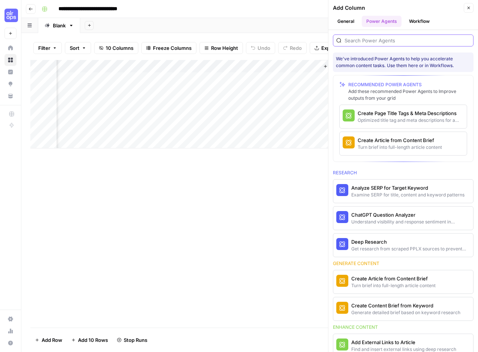
click at [375, 43] on input "search" at bounding box center [408, 41] width 126 height 8
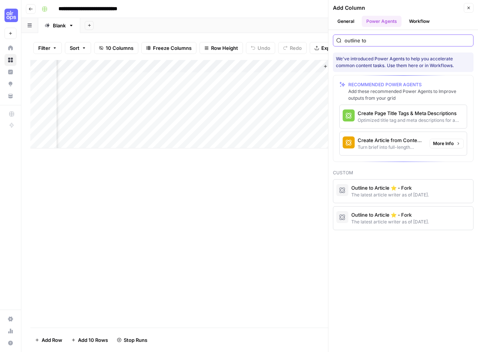
scroll to position [0, 519]
drag, startPoint x: 334, startPoint y: 39, endPoint x: 325, endPoint y: 39, distance: 9.0
click at [325, 39] on div "**********" at bounding box center [249, 176] width 457 height 352
type input "outline to"
click at [466, 7] on button "Close" at bounding box center [469, 8] width 10 height 10
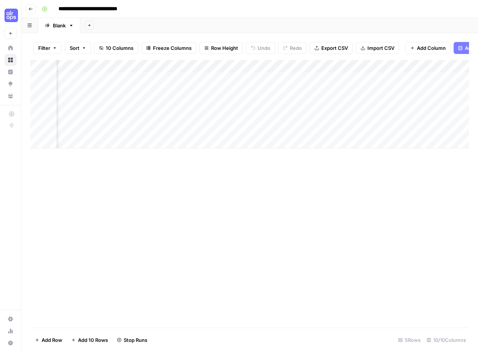
scroll to position [0, 0]
click at [199, 63] on div "Add Column" at bounding box center [249, 104] width 439 height 89
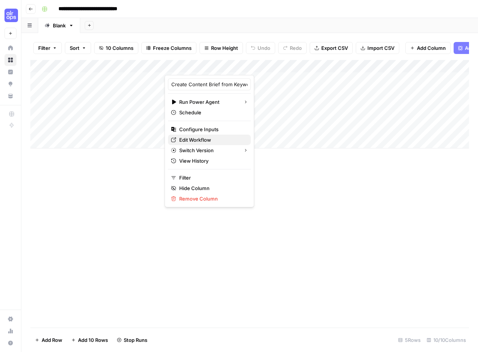
click at [188, 139] on span "Edit Workflow" at bounding box center [212, 140] width 66 height 8
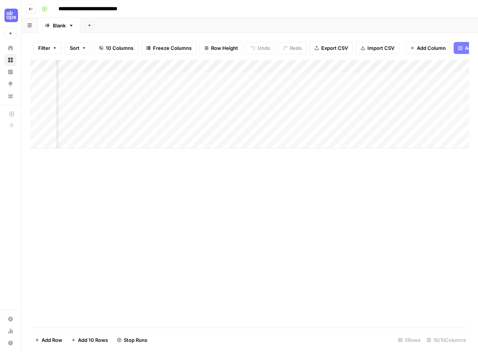
scroll to position [0, 158]
